Goal: Register for event/course

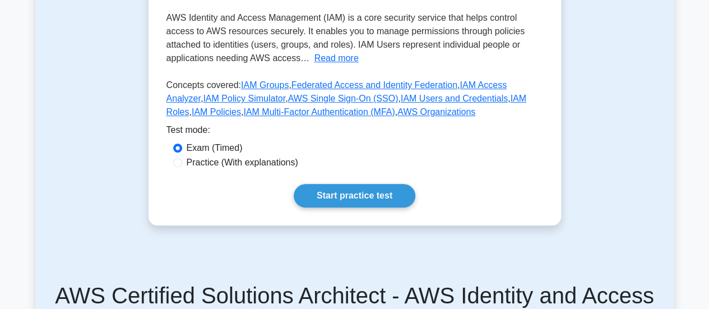
scroll to position [294, 0]
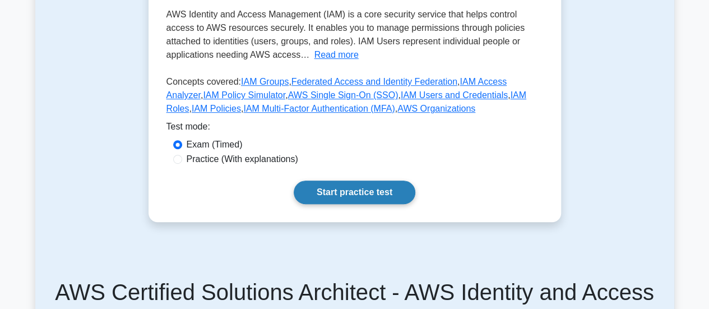
click at [337, 193] on link "Start practice test" at bounding box center [355, 192] width 122 height 24
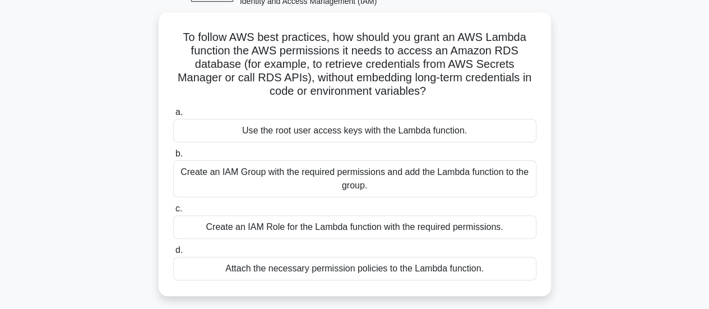
scroll to position [68, 0]
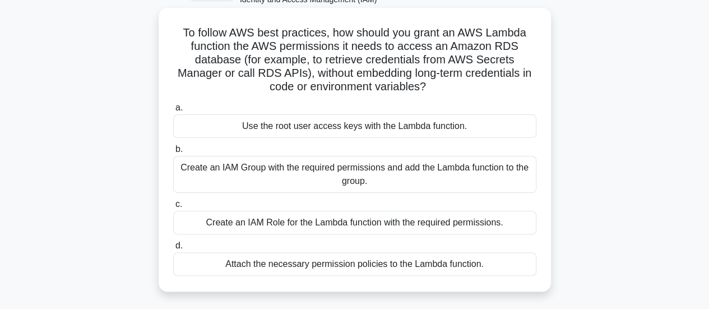
click at [331, 220] on div "Create an IAM Role for the Lambda function with the required permissions." at bounding box center [354, 223] width 363 height 24
click at [173, 208] on input "c. Create an IAM Role for the Lambda function with the required permissions." at bounding box center [173, 204] width 0 height 7
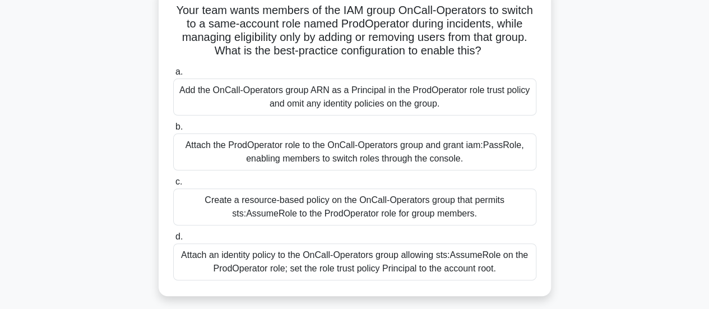
scroll to position [93, 0]
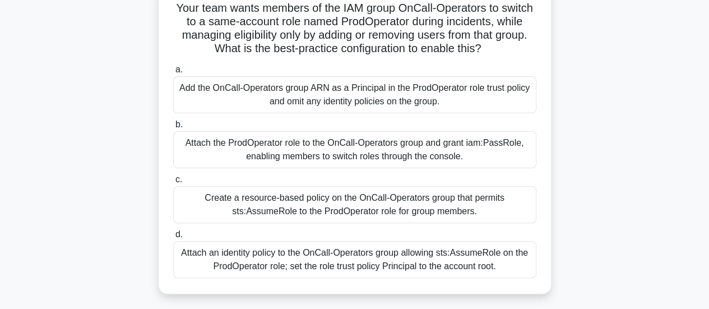
click at [388, 205] on div "Create a resource-based policy on the OnCall-Operators group that permits sts:A…" at bounding box center [354, 204] width 363 height 37
click at [173, 183] on input "c. Create a resource-based policy on the OnCall-Operators group that permits st…" at bounding box center [173, 179] width 0 height 7
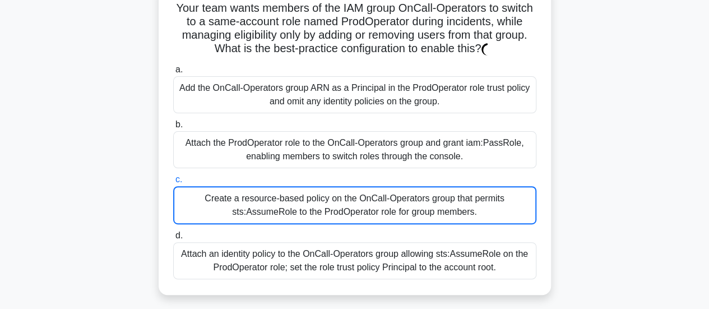
click at [388, 205] on div "Create a resource-based policy on the OnCall-Operators group that permits sts:A…" at bounding box center [354, 205] width 363 height 38
click at [173, 183] on input "c. Create a resource-based policy on the OnCall-Operators group that permits st…" at bounding box center [173, 179] width 0 height 7
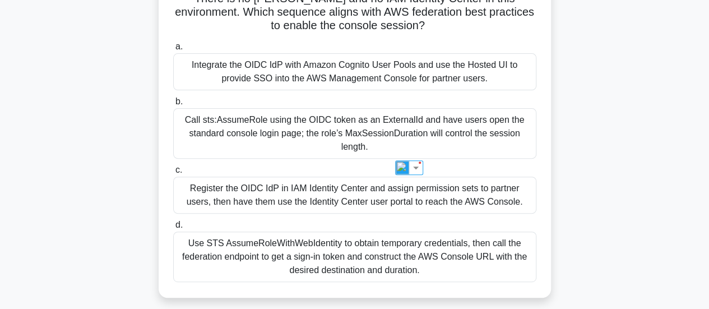
scroll to position [143, 0]
click at [377, 253] on div "Use STS AssumeRoleWithWebIdentity to obtain temporary credentials, then call th…" at bounding box center [354, 256] width 363 height 50
click at [173, 228] on input "d. Use STS AssumeRoleWithWebIdentity to obtain temporary credentials, then call…" at bounding box center [173, 224] width 0 height 7
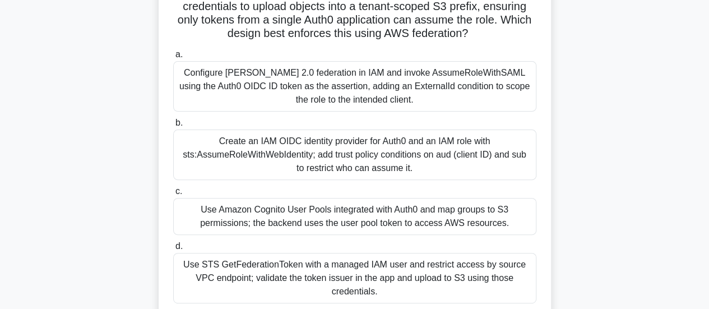
scroll to position [125, 0]
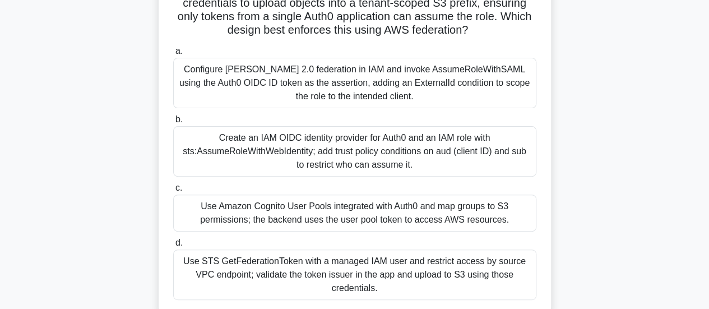
click at [377, 163] on div "Create an IAM OIDC identity provider for Auth0 and an IAM role with sts:AssumeR…" at bounding box center [354, 151] width 363 height 50
click at [173, 123] on input "b. Create an IAM OIDC identity provider for Auth0 and an IAM role with sts:Assu…" at bounding box center [173, 119] width 0 height 7
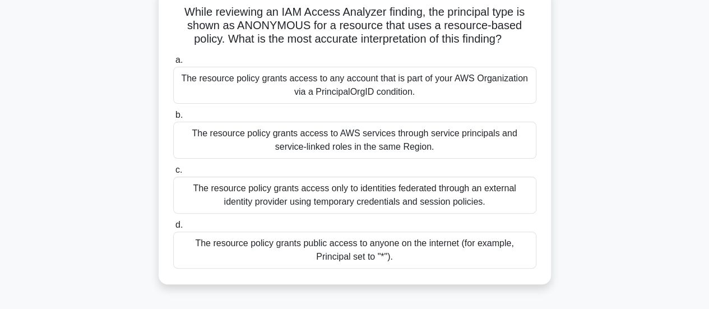
scroll to position [88, 0]
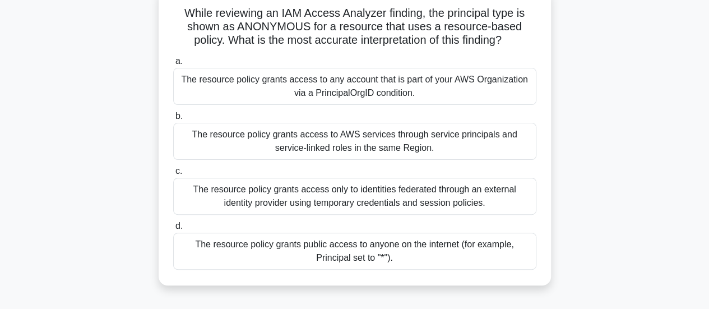
click at [439, 255] on div "The resource policy grants public access to anyone on the internet (for example…" at bounding box center [354, 251] width 363 height 37
click at [173, 230] on input "d. The resource policy grants public access to anyone on the internet (for exam…" at bounding box center [173, 225] width 0 height 7
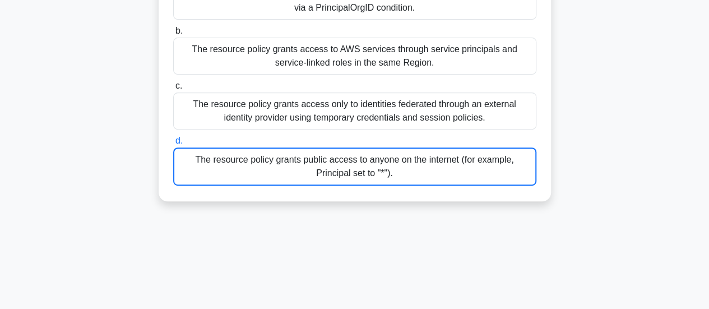
scroll to position [174, 0]
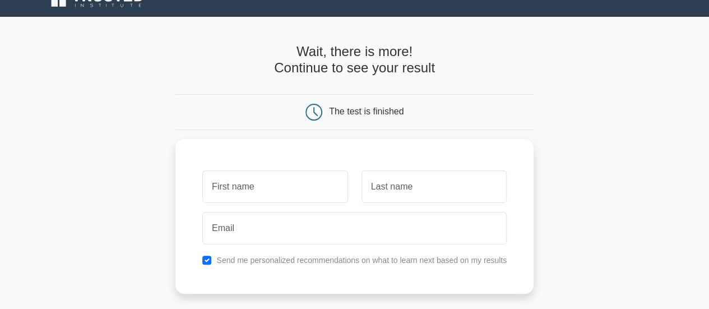
scroll to position [21, 0]
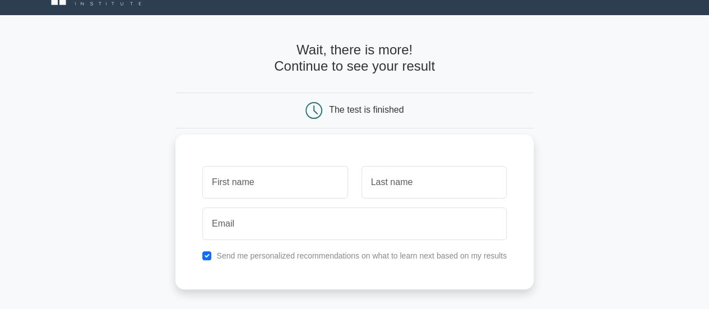
click at [327, 180] on input "text" at bounding box center [274, 182] width 145 height 32
type input "Le"
click at [398, 179] on input "text" at bounding box center [433, 182] width 145 height 32
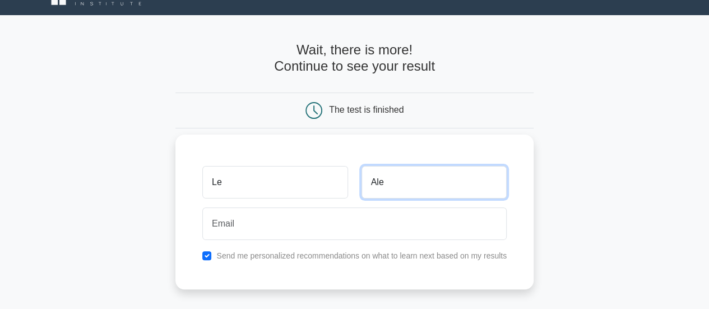
click at [413, 172] on input "Ale" at bounding box center [433, 182] width 145 height 32
type input "A"
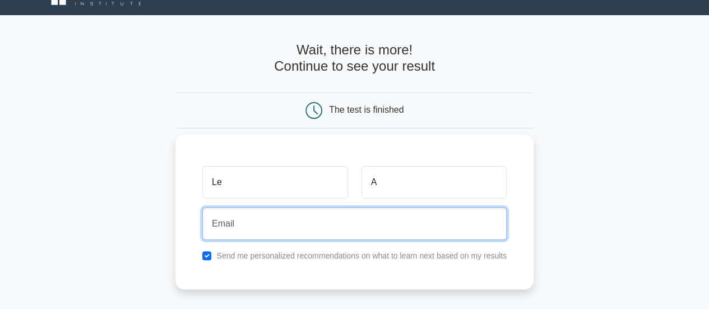
click at [380, 224] on input "email" at bounding box center [354, 223] width 304 height 32
type input "[EMAIL_ADDRESS][DOMAIN_NAME]"
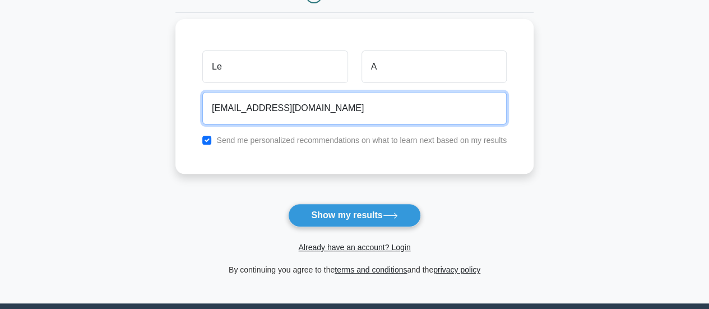
scroll to position [140, 0]
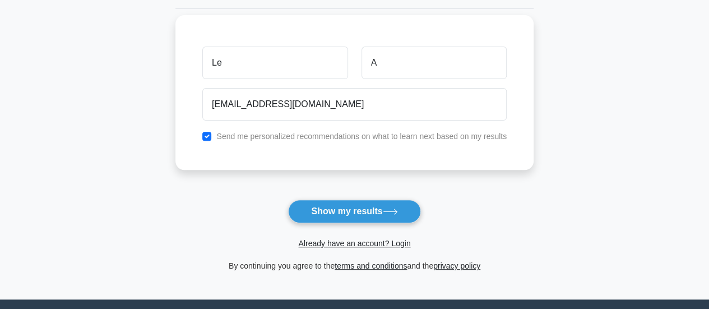
click at [337, 134] on label "Send me personalized recommendations on what to learn next based on my results" at bounding box center [361, 136] width 290 height 9
click at [210, 140] on div "Send me personalized recommendations on what to learn next based on my results" at bounding box center [355, 135] width 318 height 13
click at [207, 138] on input "checkbox" at bounding box center [206, 136] width 9 height 9
checkbox input "false"
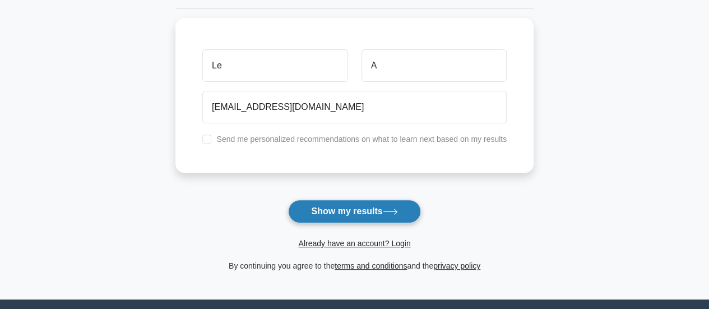
click at [383, 216] on button "Show my results" at bounding box center [354, 211] width 132 height 24
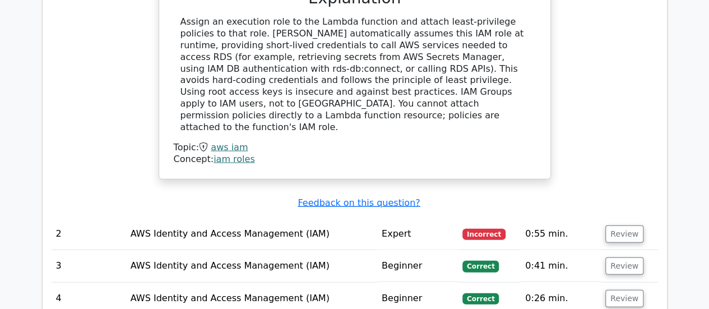
scroll to position [1206, 0]
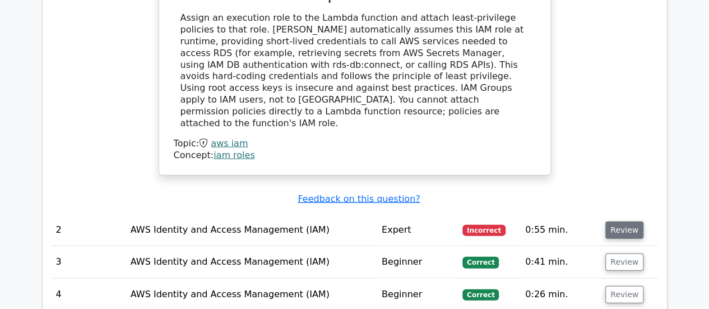
click at [612, 221] on button "Review" at bounding box center [624, 229] width 38 height 17
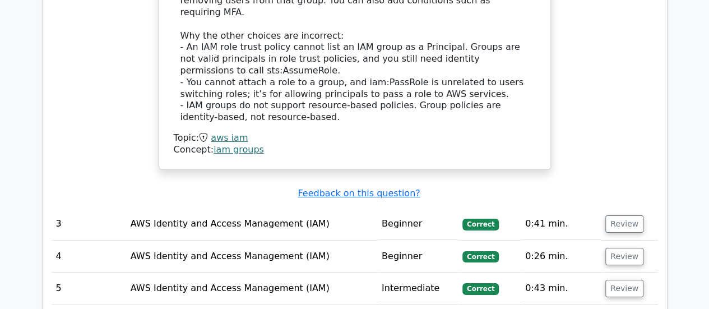
scroll to position [1858, 0]
